Goal: Task Accomplishment & Management: Complete application form

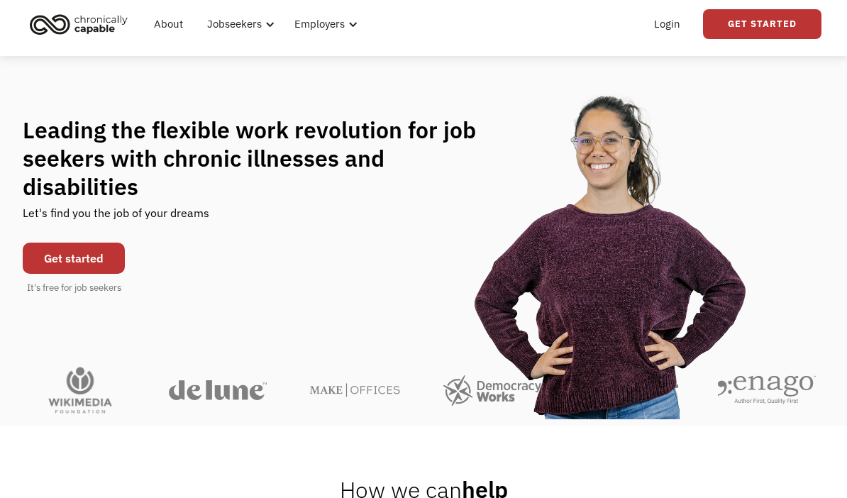
scroll to position [43, 0]
click at [75, 257] on link "Get started" at bounding box center [74, 258] width 102 height 31
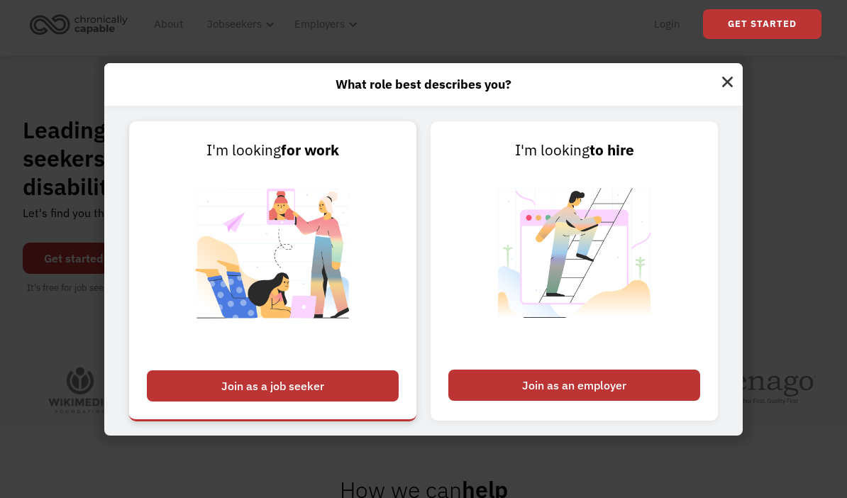
click at [174, 401] on div "Join as a job seeker" at bounding box center [273, 385] width 252 height 31
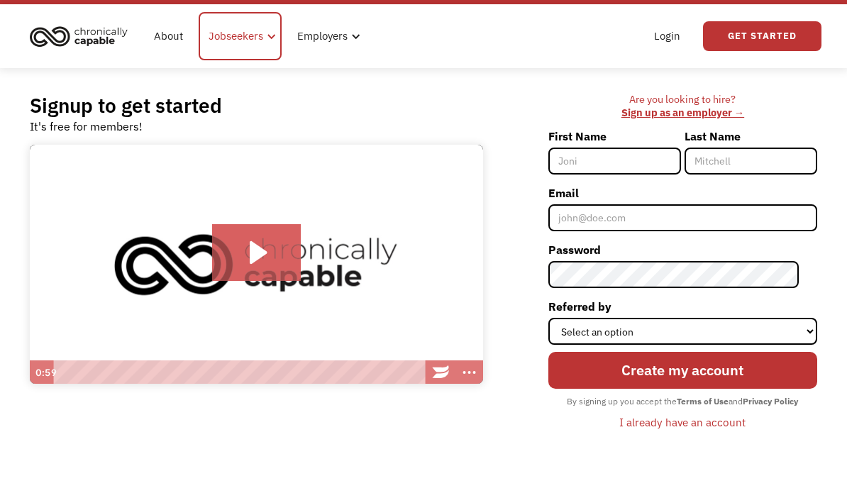
click at [268, 62] on div at bounding box center [271, 67] width 11 height 11
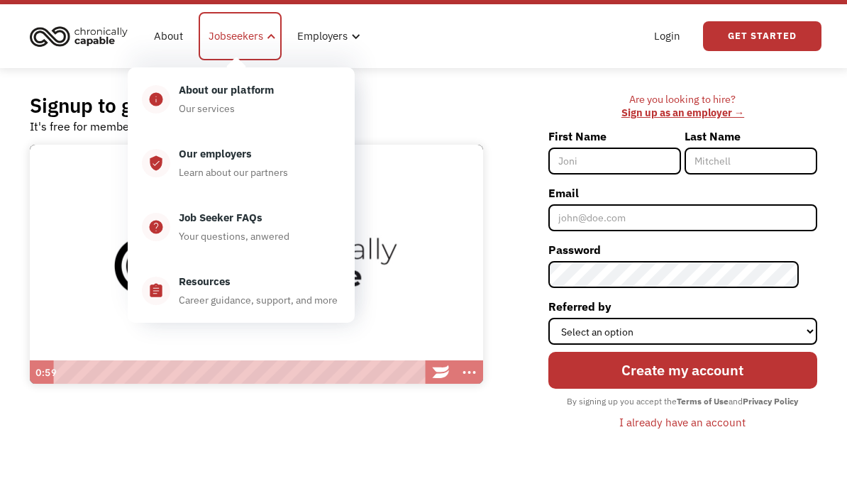
scroll to position [31, 0]
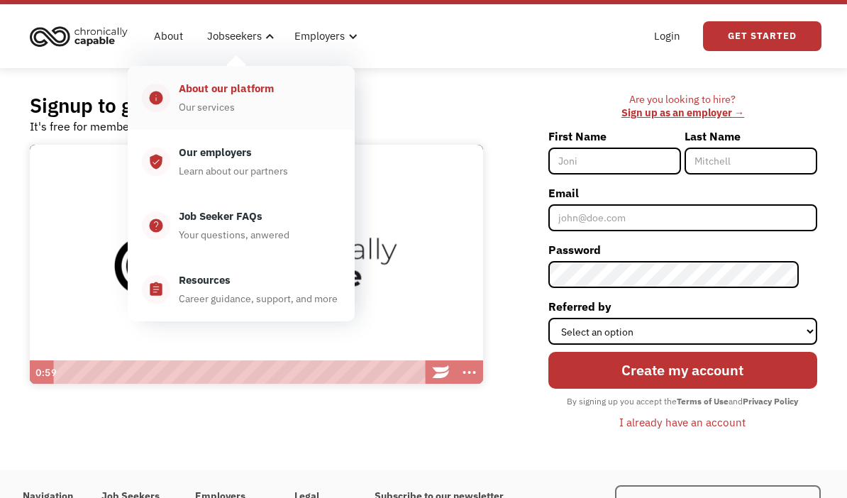
click at [276, 96] on div "About our platform Our services" at bounding box center [255, 97] width 170 height 35
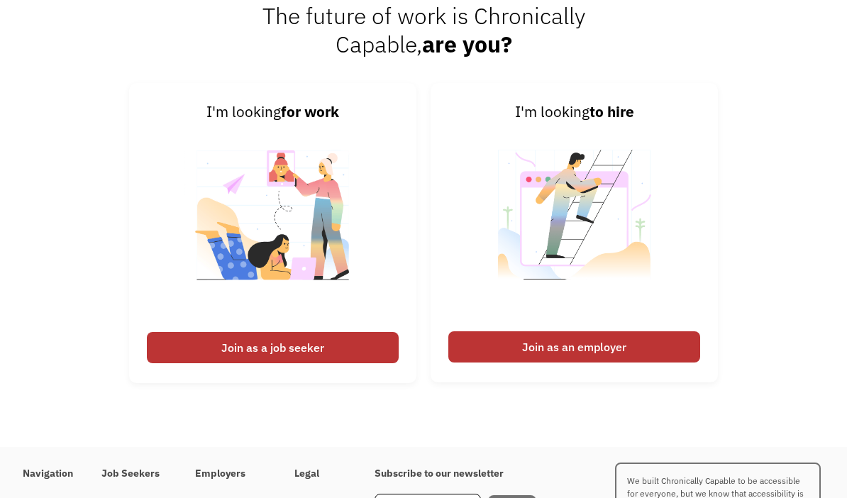
scroll to position [1823, 0]
click at [172, 363] on div "Join as a job seeker" at bounding box center [273, 347] width 252 height 31
click at [209, 363] on div "Join as a job seeker" at bounding box center [273, 347] width 252 height 31
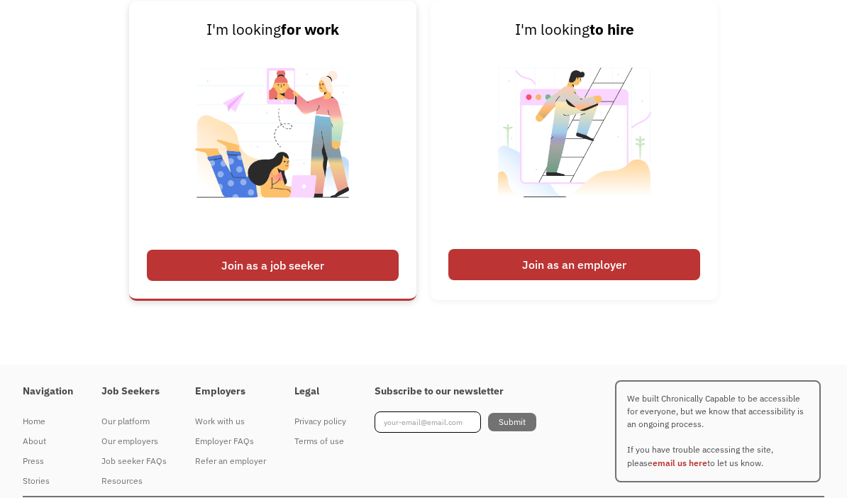
scroll to position [1928, 0]
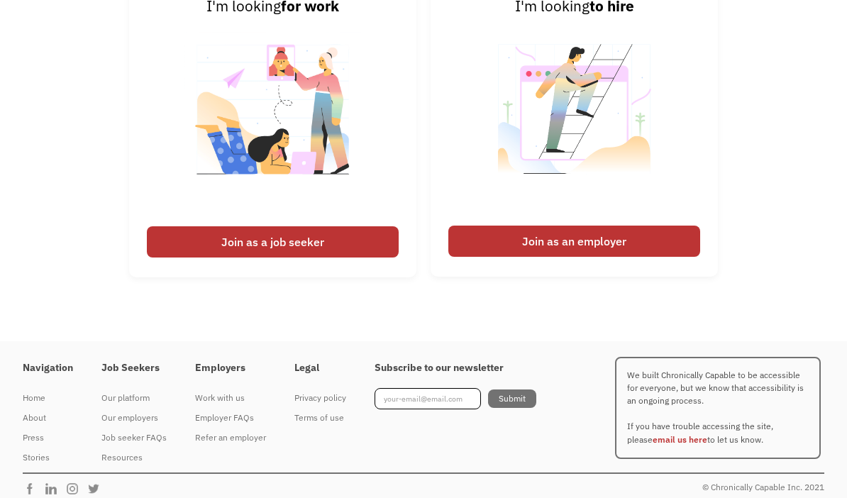
click at [112, 374] on h4 "Job Seekers" at bounding box center [133, 368] width 65 height 13
click at [118, 374] on h4 "Job Seekers" at bounding box center [133, 368] width 65 height 13
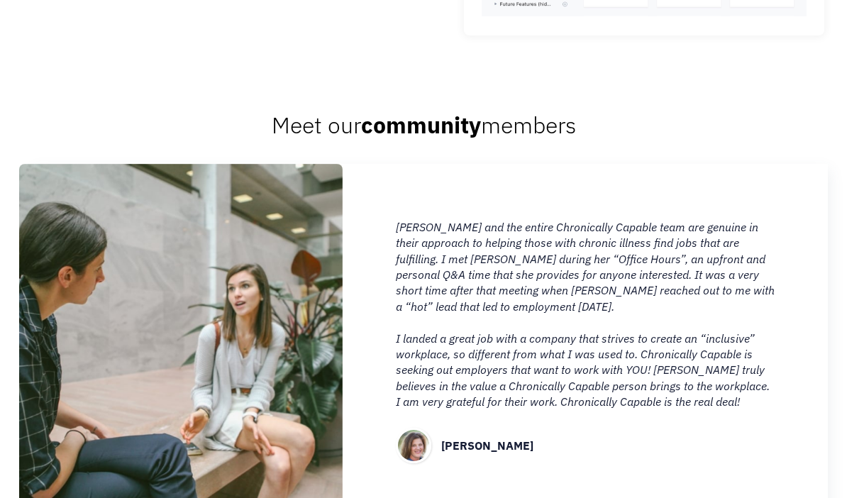
scroll to position [1221, 0]
